Goal: Use online tool/utility: Utilize a website feature to perform a specific function

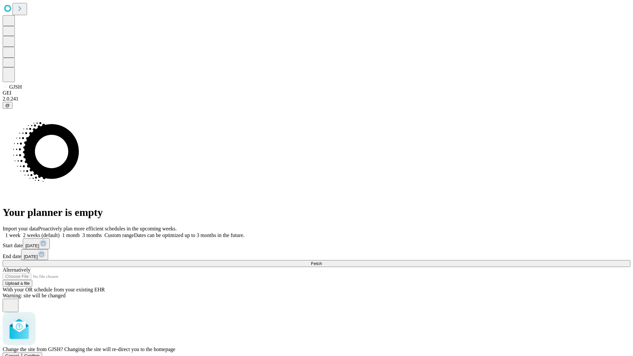
click at [40, 353] on span "Confirm" at bounding box center [31, 355] width 15 height 5
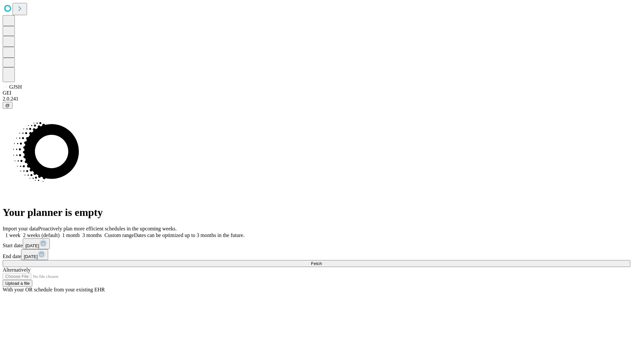
click at [20, 232] on label "1 week" at bounding box center [12, 235] width 18 height 6
click at [322, 261] on span "Fetch" at bounding box center [316, 263] width 11 height 5
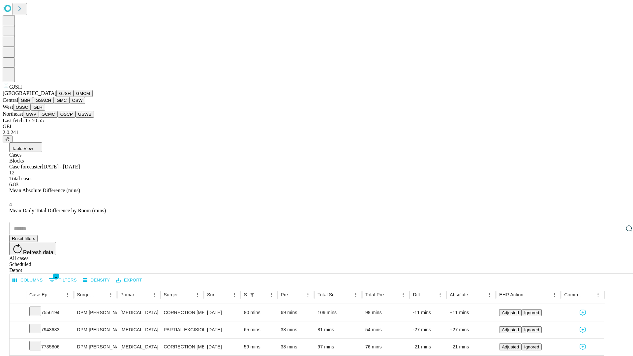
click at [74, 97] on button "GMCM" at bounding box center [83, 93] width 19 height 7
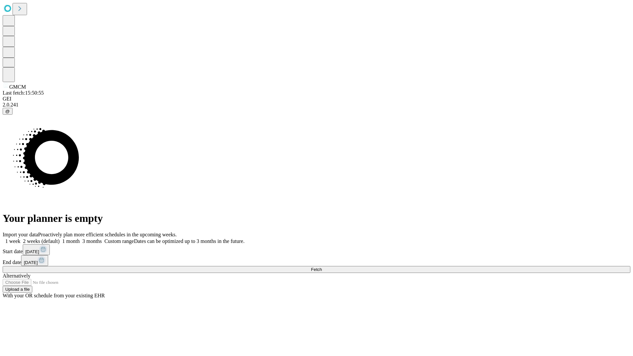
click at [20, 238] on label "1 week" at bounding box center [12, 241] width 18 height 6
click at [322, 267] on span "Fetch" at bounding box center [316, 269] width 11 height 5
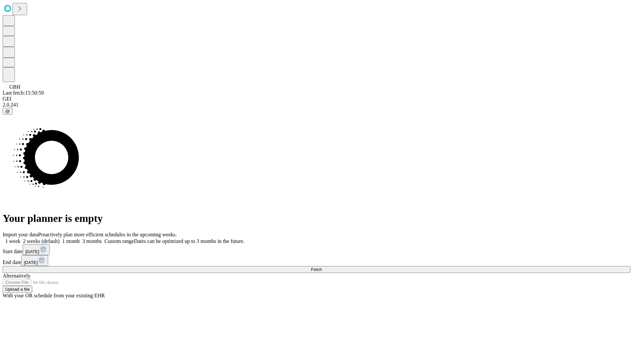
click at [20, 238] on label "1 week" at bounding box center [12, 241] width 18 height 6
click at [322, 267] on span "Fetch" at bounding box center [316, 269] width 11 height 5
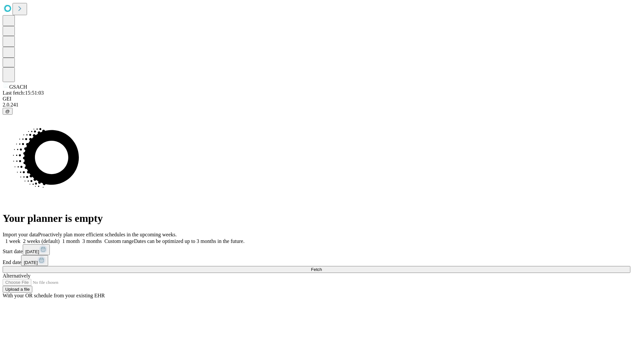
click at [20, 238] on label "1 week" at bounding box center [12, 241] width 18 height 6
click at [322, 267] on span "Fetch" at bounding box center [316, 269] width 11 height 5
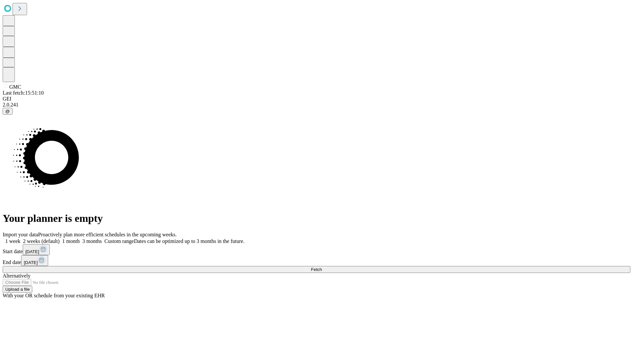
click at [322, 267] on span "Fetch" at bounding box center [316, 269] width 11 height 5
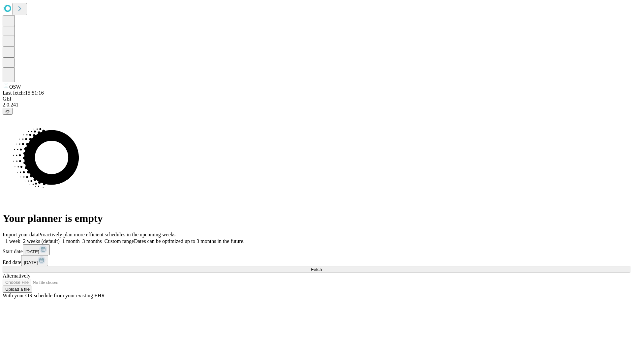
click at [20, 238] on label "1 week" at bounding box center [12, 241] width 18 height 6
click at [322, 267] on span "Fetch" at bounding box center [316, 269] width 11 height 5
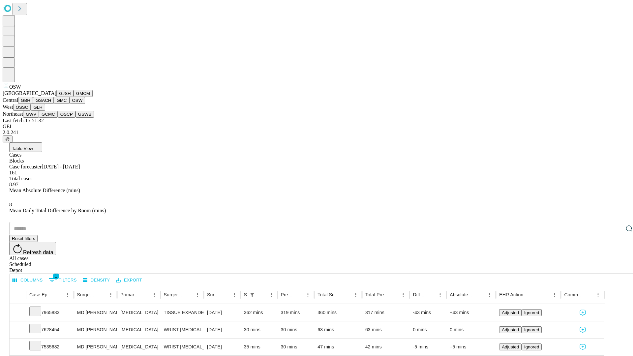
click at [31, 111] on button "OSSC" at bounding box center [22, 107] width 18 height 7
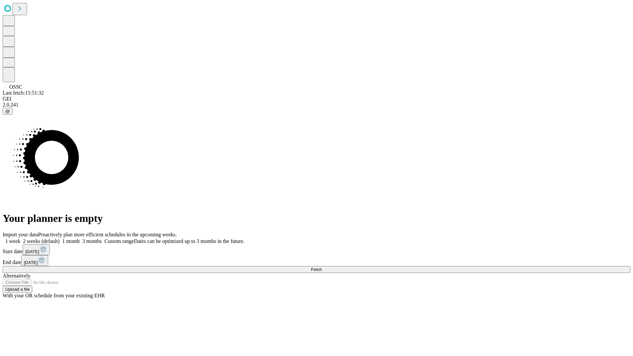
click at [20, 238] on label "1 week" at bounding box center [12, 241] width 18 height 6
click at [322, 267] on span "Fetch" at bounding box center [316, 269] width 11 height 5
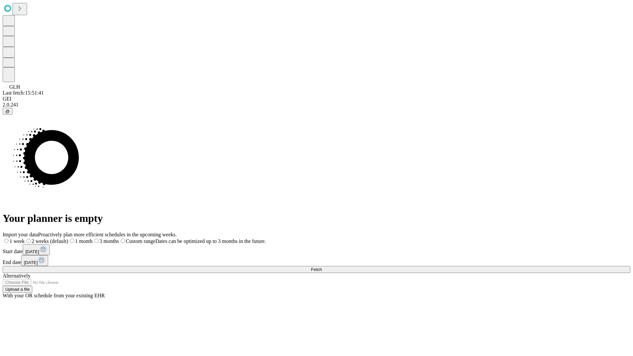
click at [322, 267] on span "Fetch" at bounding box center [316, 269] width 11 height 5
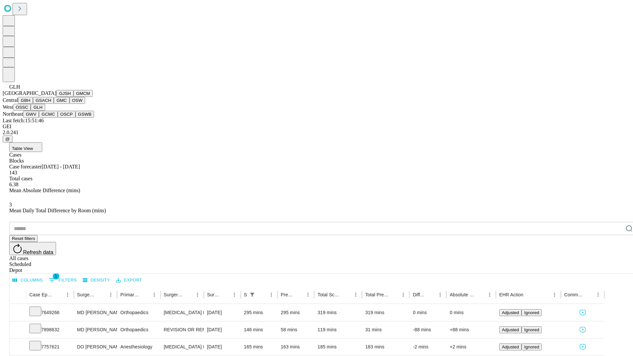
click at [39, 118] on button "GWV" at bounding box center [31, 114] width 16 height 7
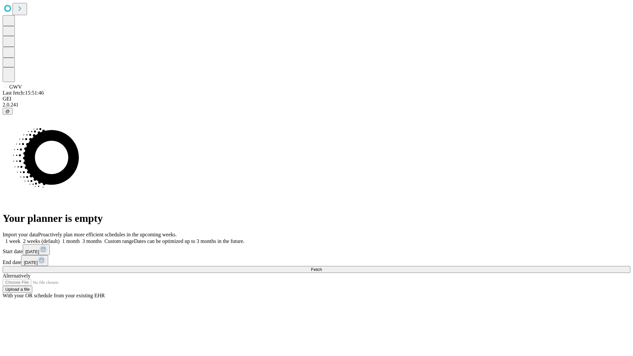
click at [322, 267] on span "Fetch" at bounding box center [316, 269] width 11 height 5
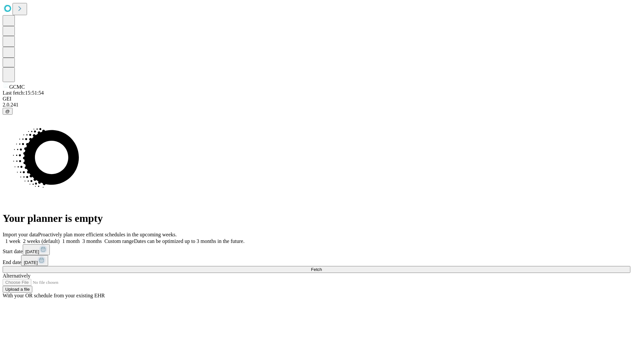
click at [322, 267] on span "Fetch" at bounding box center [316, 269] width 11 height 5
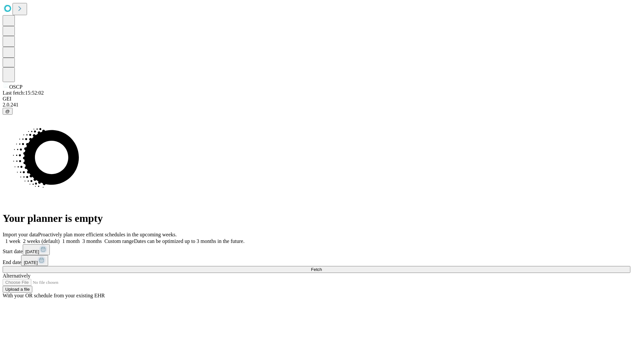
click at [20, 238] on label "1 week" at bounding box center [12, 241] width 18 height 6
click at [322, 267] on span "Fetch" at bounding box center [316, 269] width 11 height 5
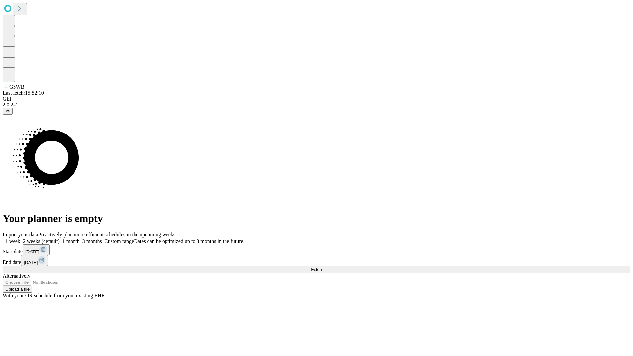
click at [20, 238] on label "1 week" at bounding box center [12, 241] width 18 height 6
click at [322, 267] on span "Fetch" at bounding box center [316, 269] width 11 height 5
